Goal: Task Accomplishment & Management: Manage account settings

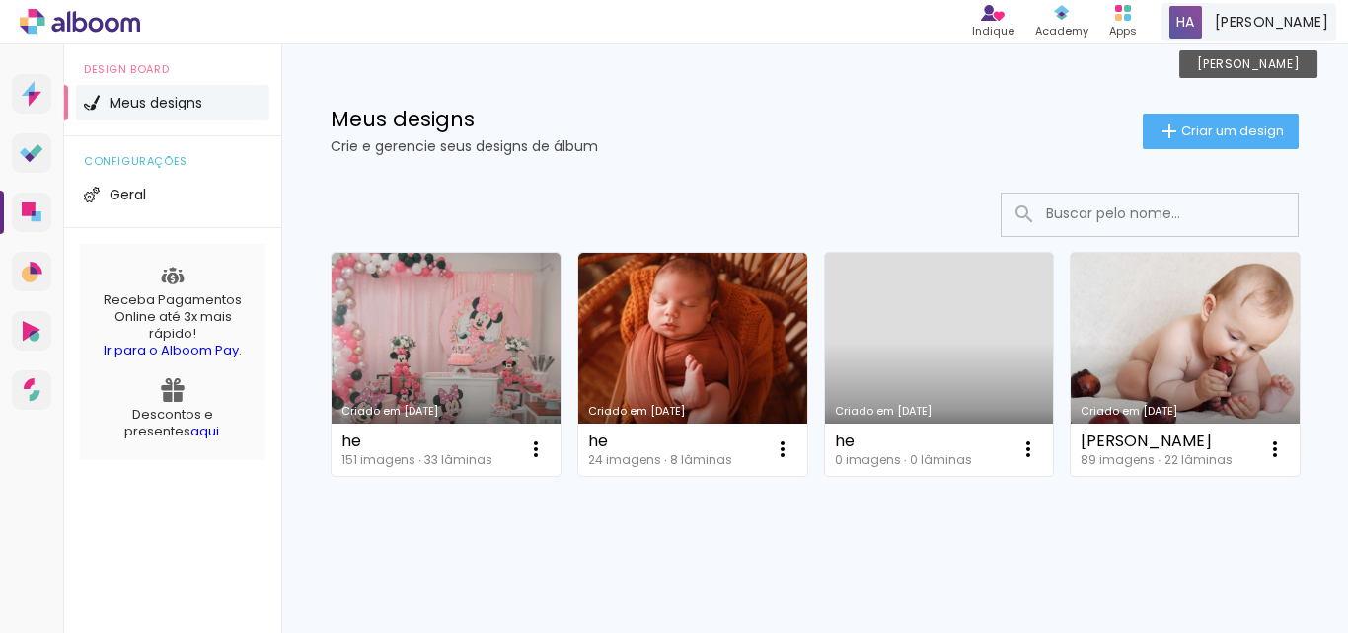
click at [1291, 17] on span "[PERSON_NAME]" at bounding box center [1271, 22] width 113 height 21
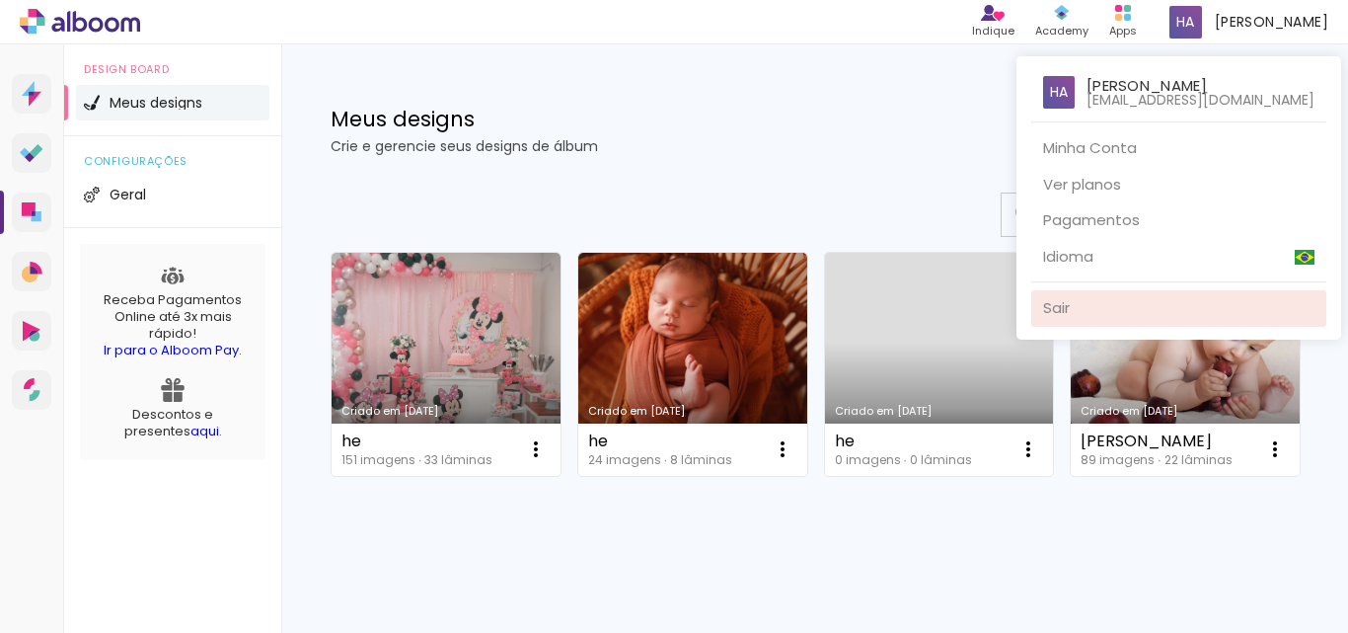
drag, startPoint x: 1124, startPoint y: 308, endPoint x: 1109, endPoint y: 288, distance: 24.7
click at [1123, 308] on link "Sair" at bounding box center [1178, 308] width 295 height 37
